Goal: Navigation & Orientation: Find specific page/section

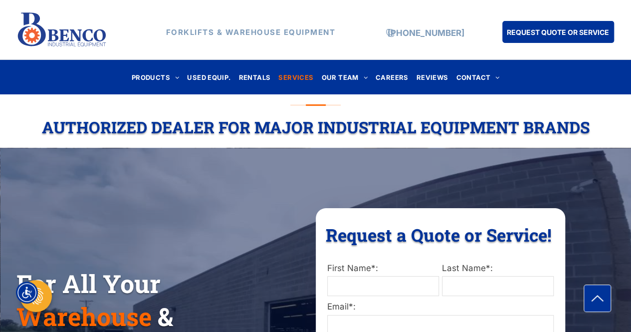
click at [294, 70] on span "SERVICES" at bounding box center [295, 76] width 35 height 13
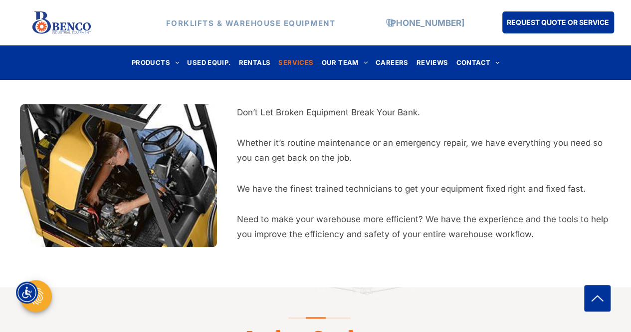
scroll to position [386, 0]
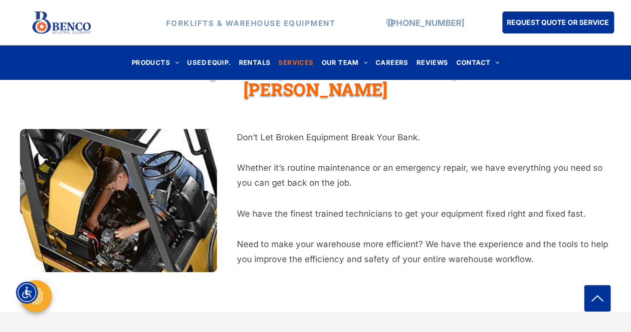
click at [64, 21] on img at bounding box center [61, 22] width 60 height 28
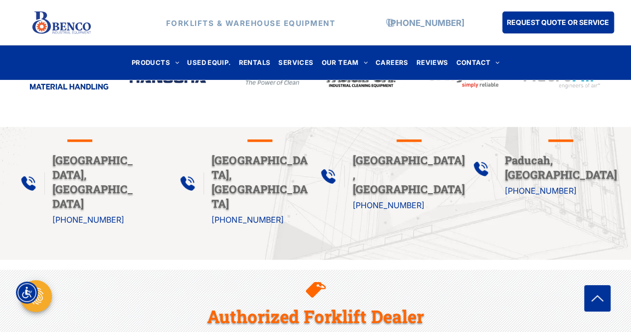
scroll to position [543, 0]
